Goal: Task Accomplishment & Management: Manage account settings

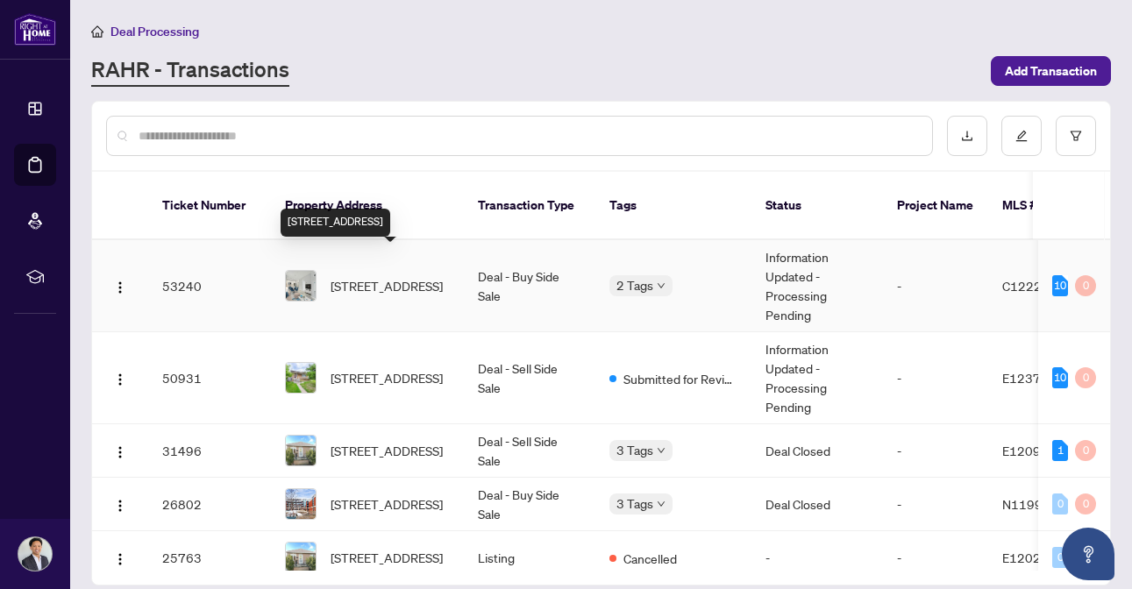
click at [373, 279] on span "[STREET_ADDRESS]" at bounding box center [387, 285] width 112 height 19
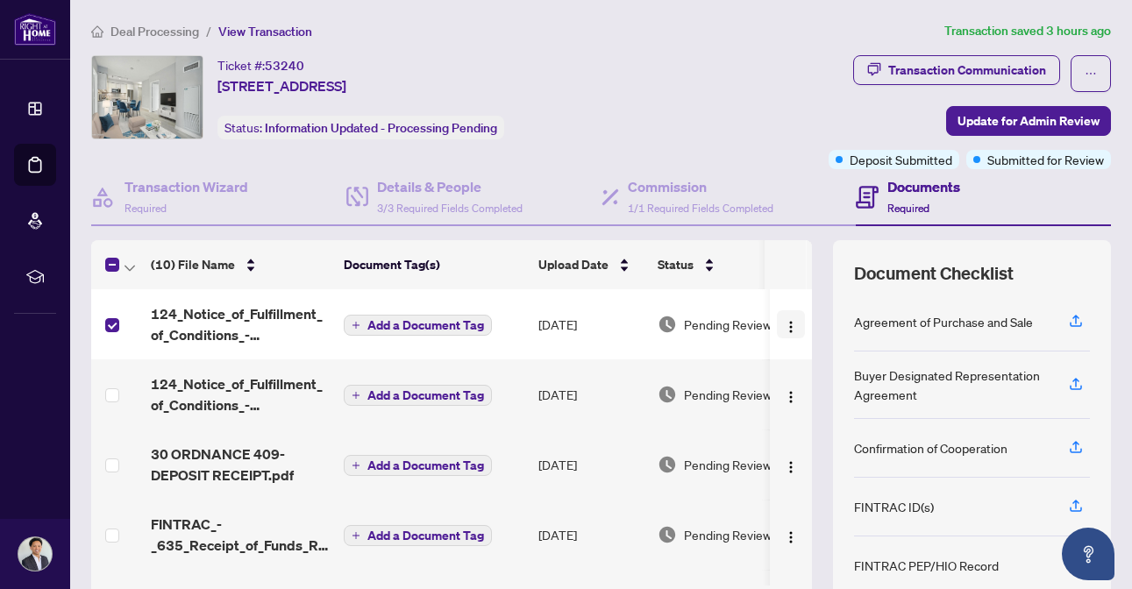
click at [791, 324] on img "button" at bounding box center [791, 327] width 14 height 14
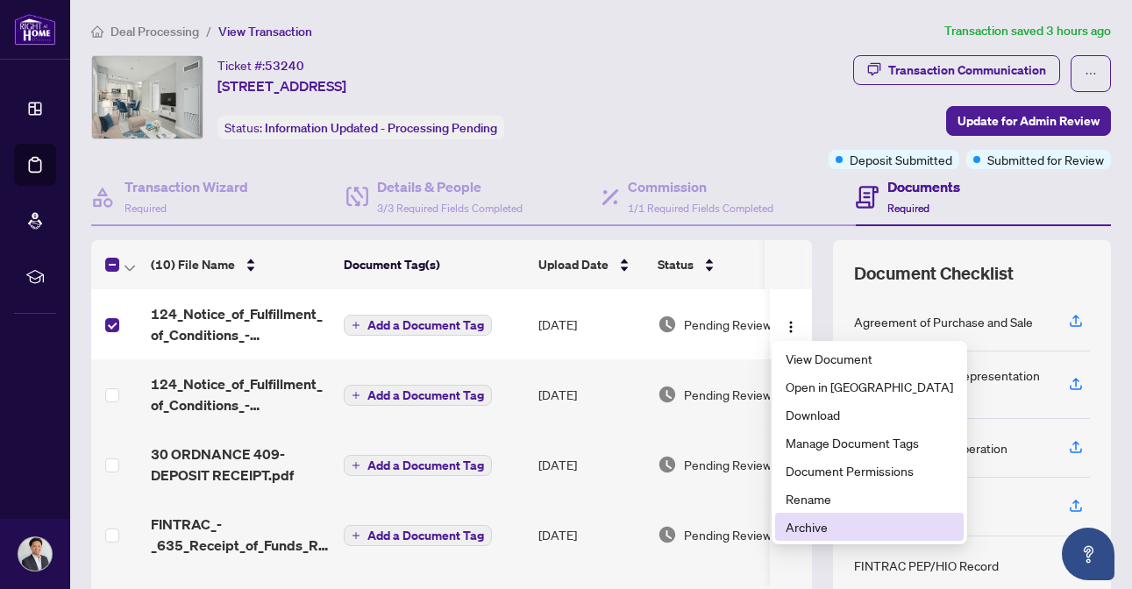
click at [815, 535] on span "Archive" at bounding box center [870, 526] width 168 height 19
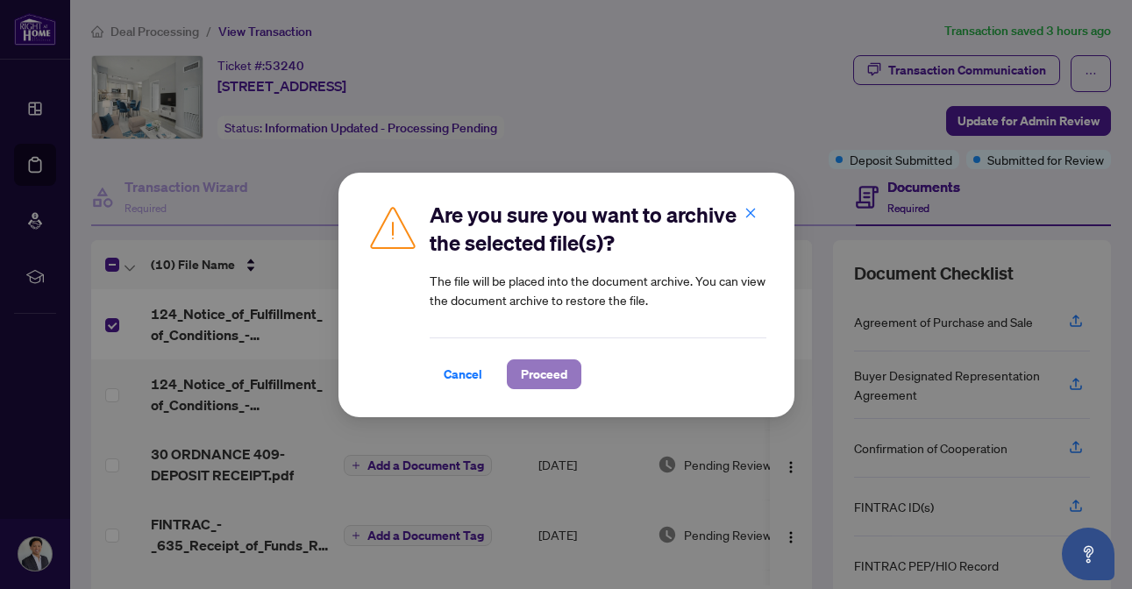
click at [566, 388] on button "Proceed" at bounding box center [544, 375] width 75 height 30
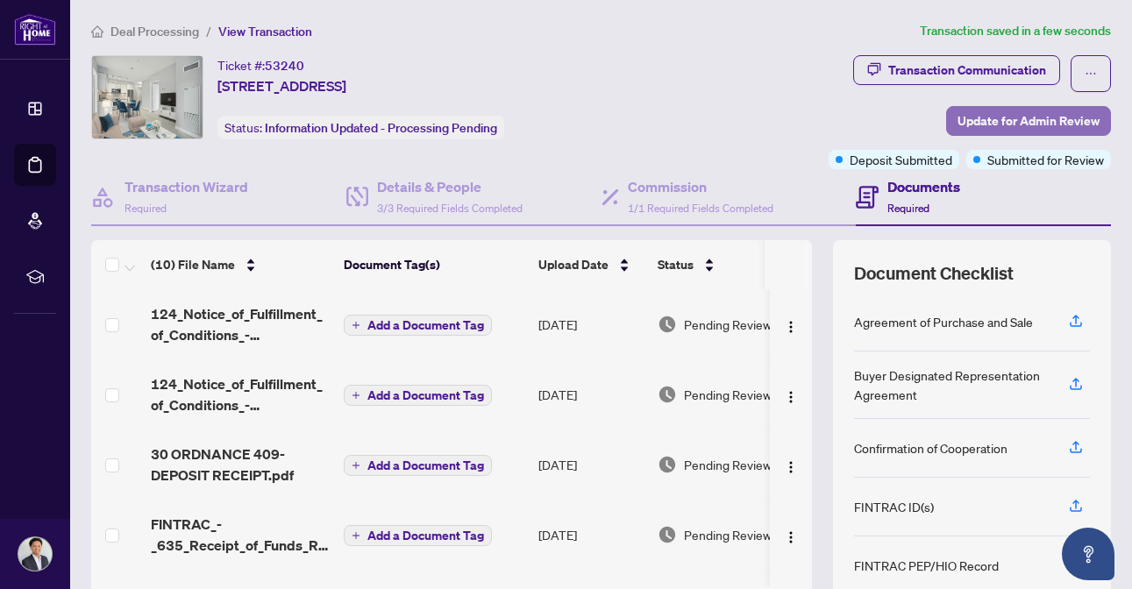
click at [1036, 128] on span "Update for Admin Review" at bounding box center [1029, 121] width 142 height 28
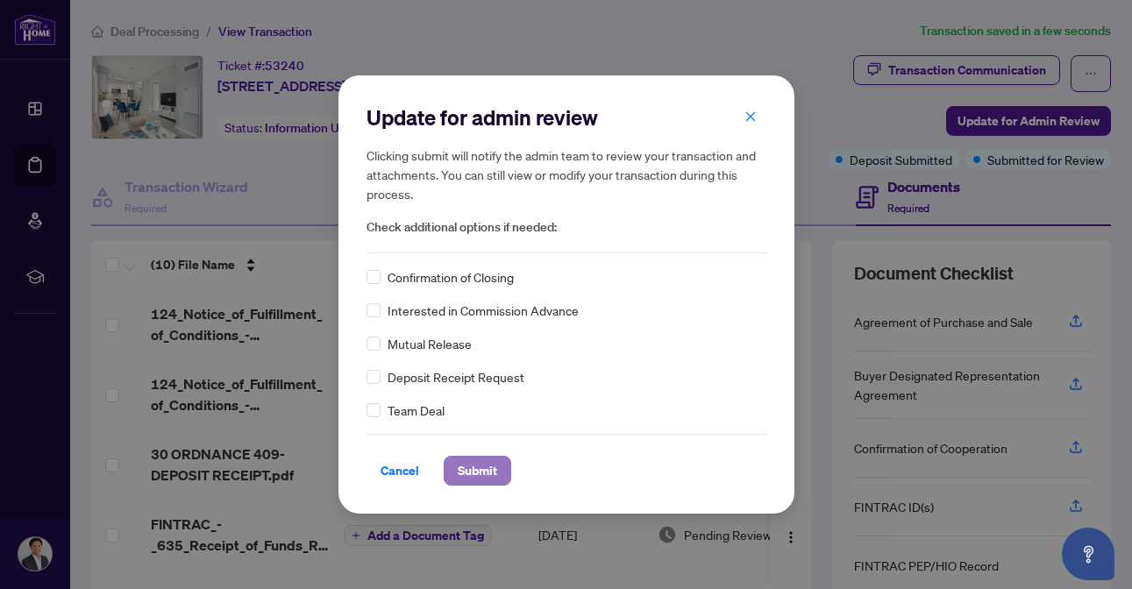
click at [465, 478] on span "Submit" at bounding box center [477, 471] width 39 height 28
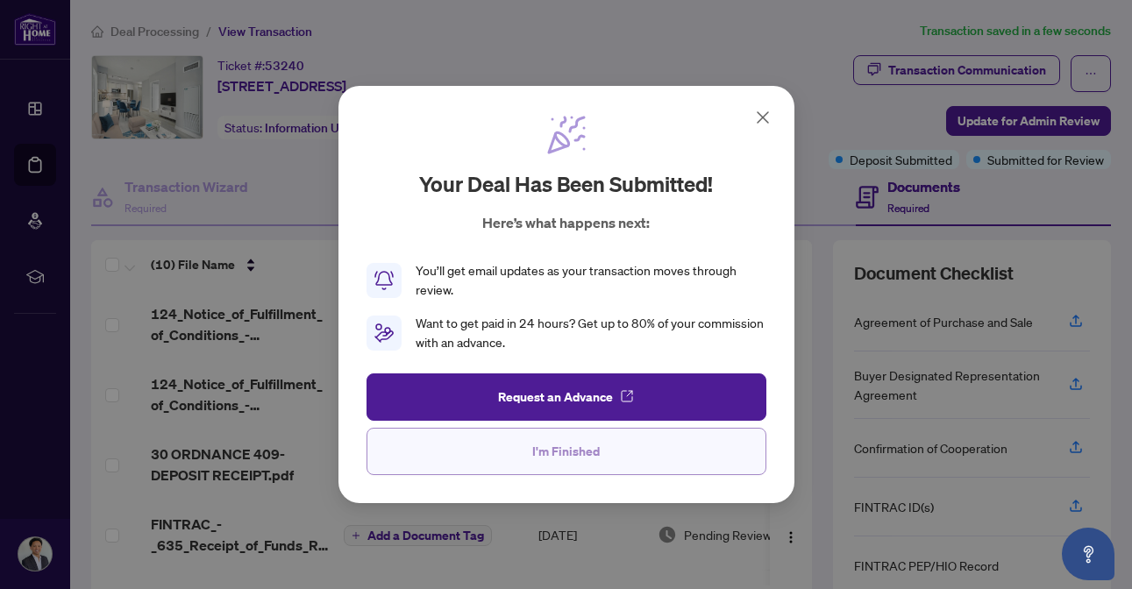
click at [599, 445] on span "I'm Finished" at bounding box center [566, 452] width 68 height 28
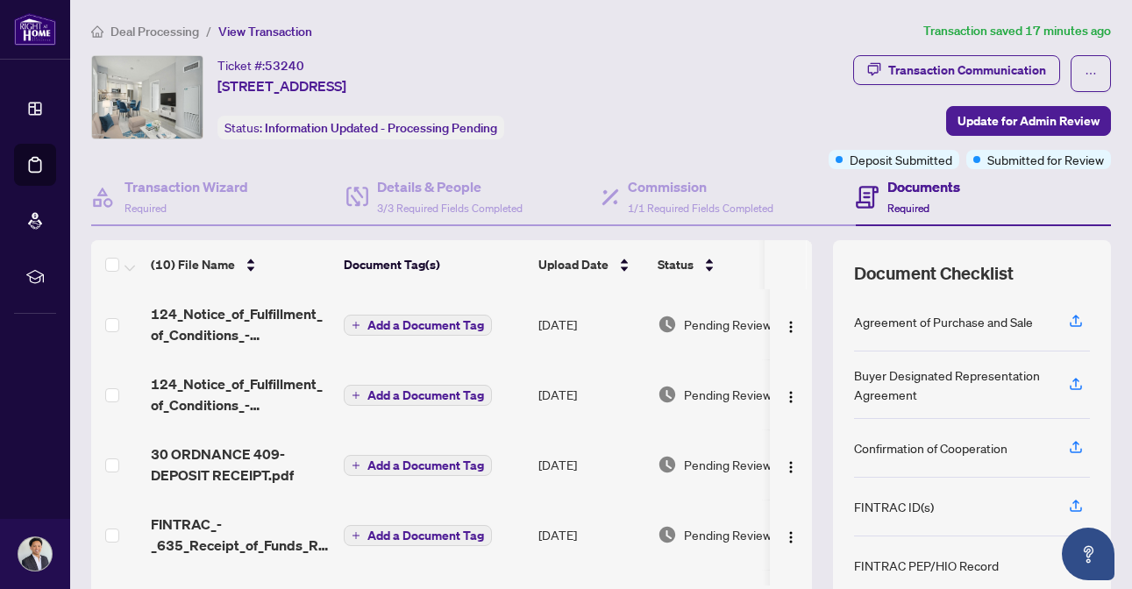
click at [148, 34] on span "Deal Processing" at bounding box center [155, 32] width 89 height 16
